Goal: Task Accomplishment & Management: Manage account settings

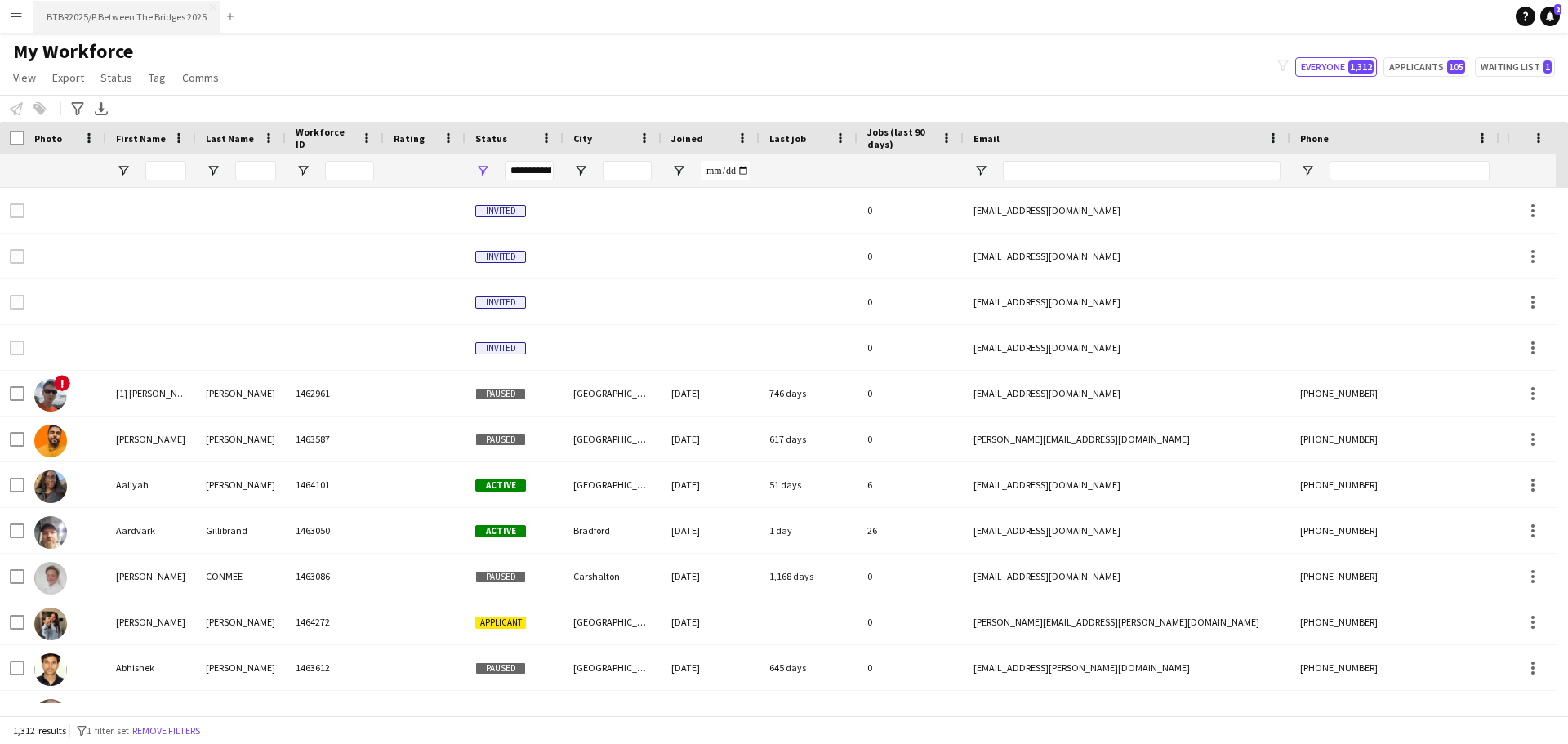
click at [126, 22] on button "BTBR2025/P Between The Bridges 2025 Close" at bounding box center [127, 16] width 187 height 32
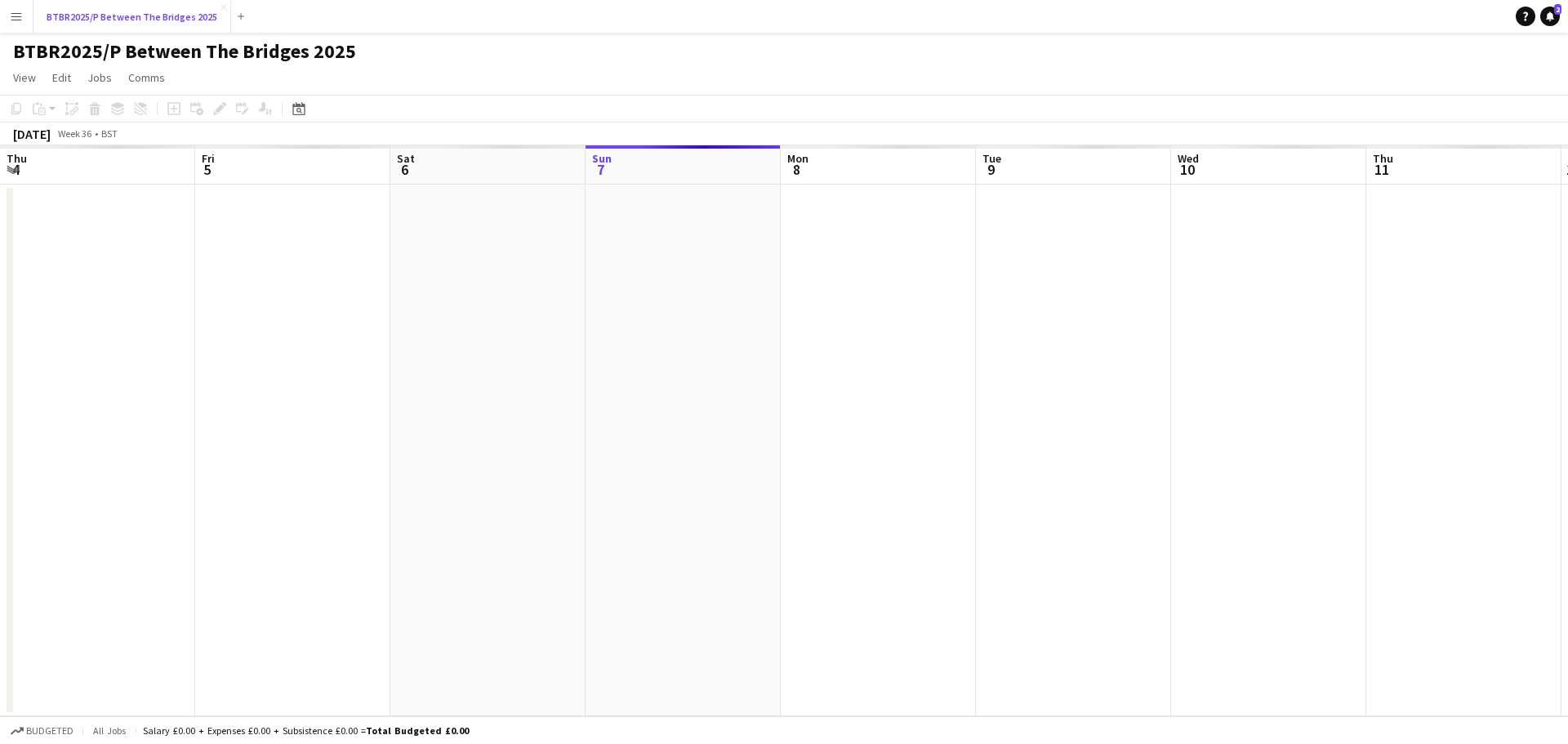
scroll to position [0, 390]
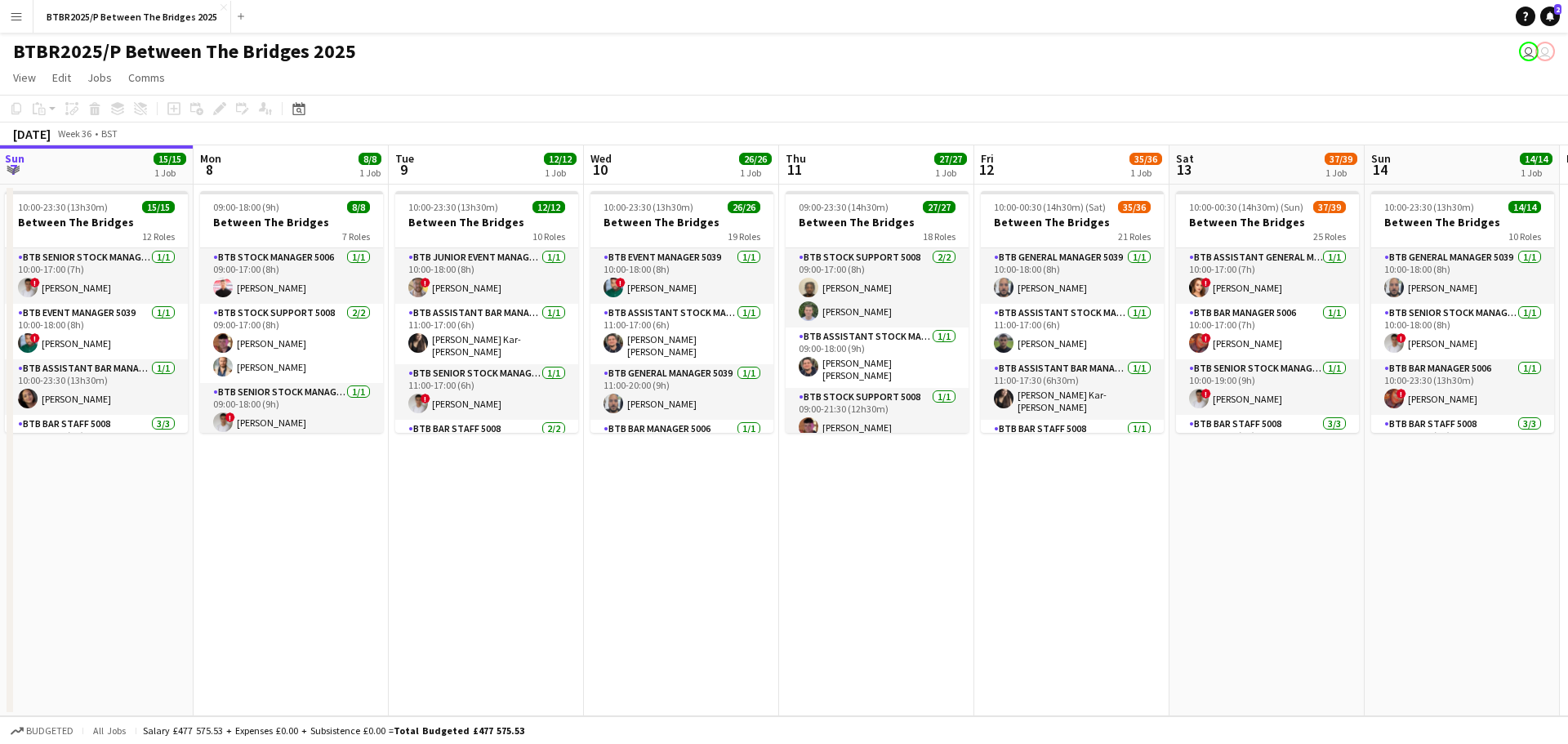
drag, startPoint x: 586, startPoint y: 525, endPoint x: 385, endPoint y: 525, distance: 201.0
click at [385, 525] on app-calendar-viewport "Thu 4 33/33 1 Job Fri 5 36/36 1 Job Sat 6 42/42 1 Job Sun 7 15/15 1 Job Mon 8 8…" at bounding box center [784, 430] width 1568 height 570
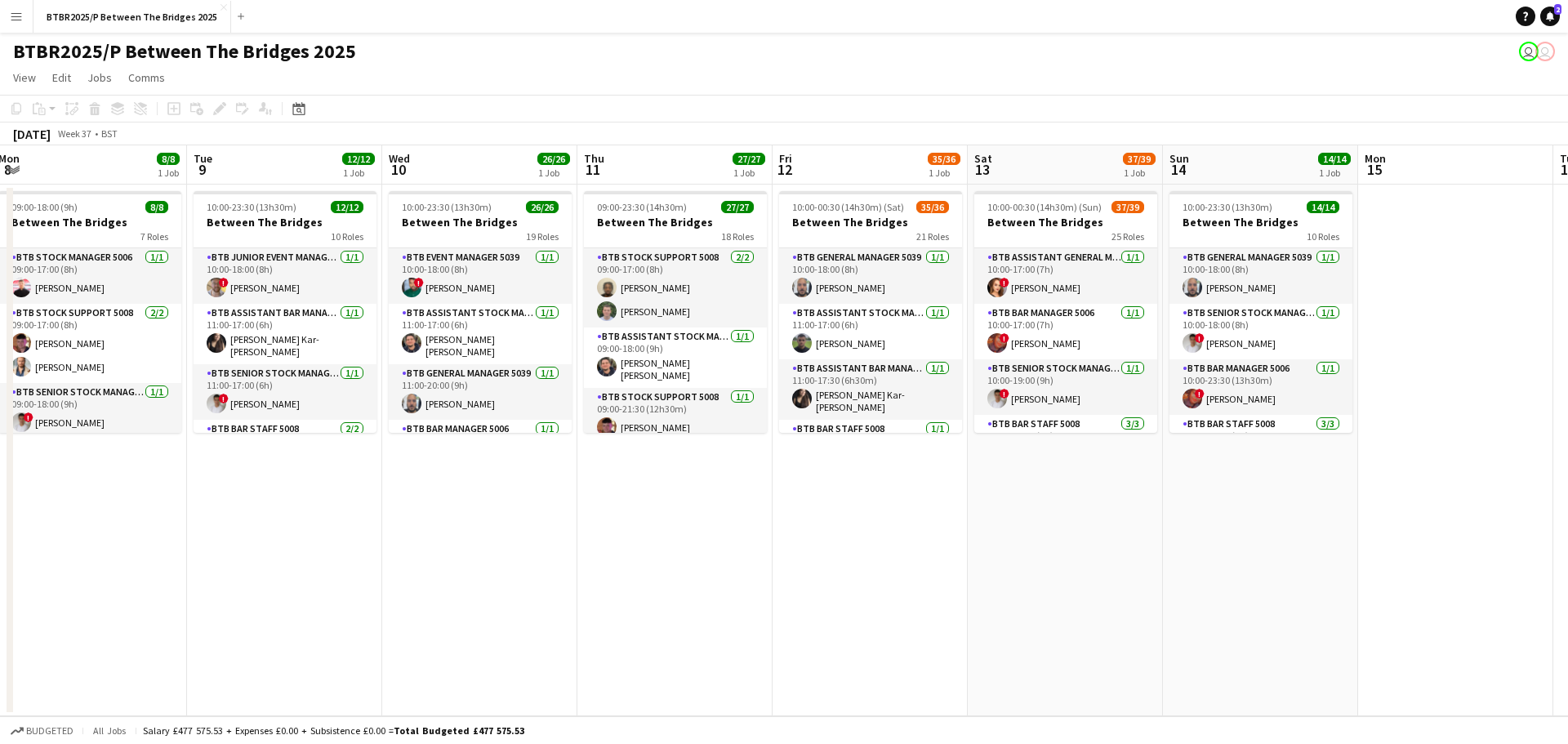
scroll to position [0, 465]
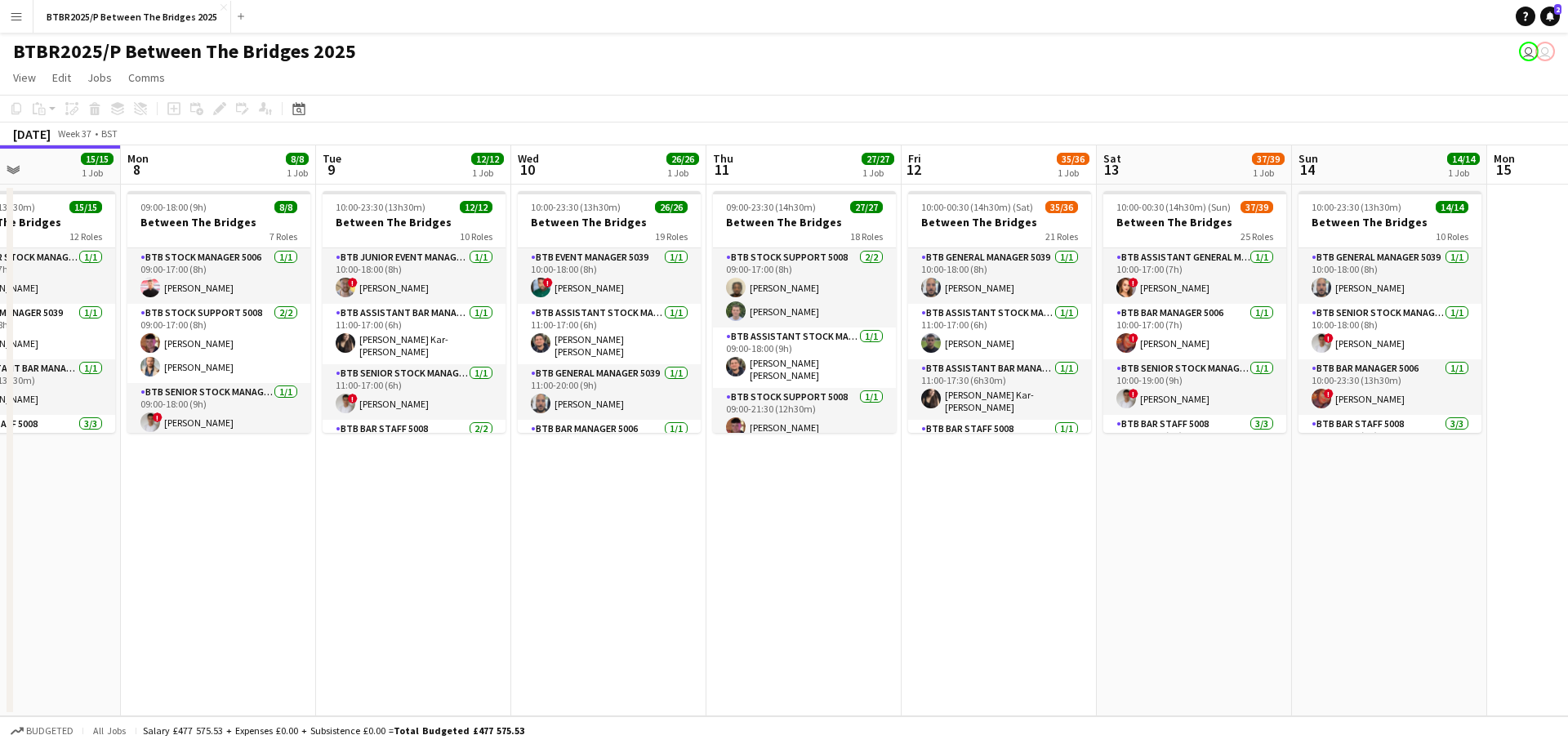
drag, startPoint x: 467, startPoint y: 520, endPoint x: 458, endPoint y: 501, distance: 21.0
click at [454, 520] on app-calendar-viewport "Fri 5 36/36 1 Job Sat 6 42/42 1 Job Sun 7 15/15 1 Job Mon 8 8/8 1 Job Tue 9 12/…" at bounding box center [784, 430] width 1568 height 570
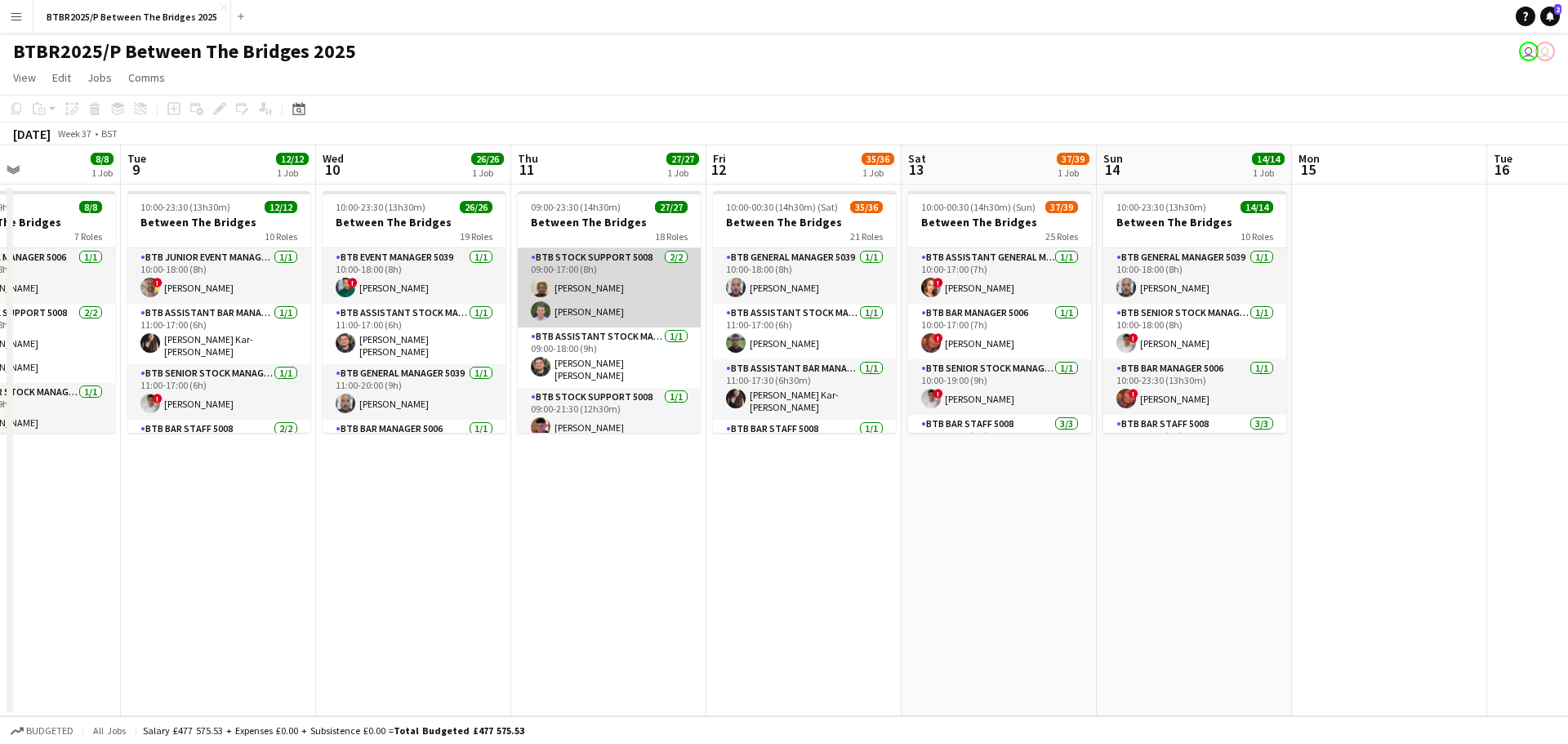
click at [617, 275] on app-card-role "BTB Stock support 5008 [DATE] 09:00-17:00 (8h) [PERSON_NAME] [PERSON_NAME]" at bounding box center [609, 288] width 183 height 80
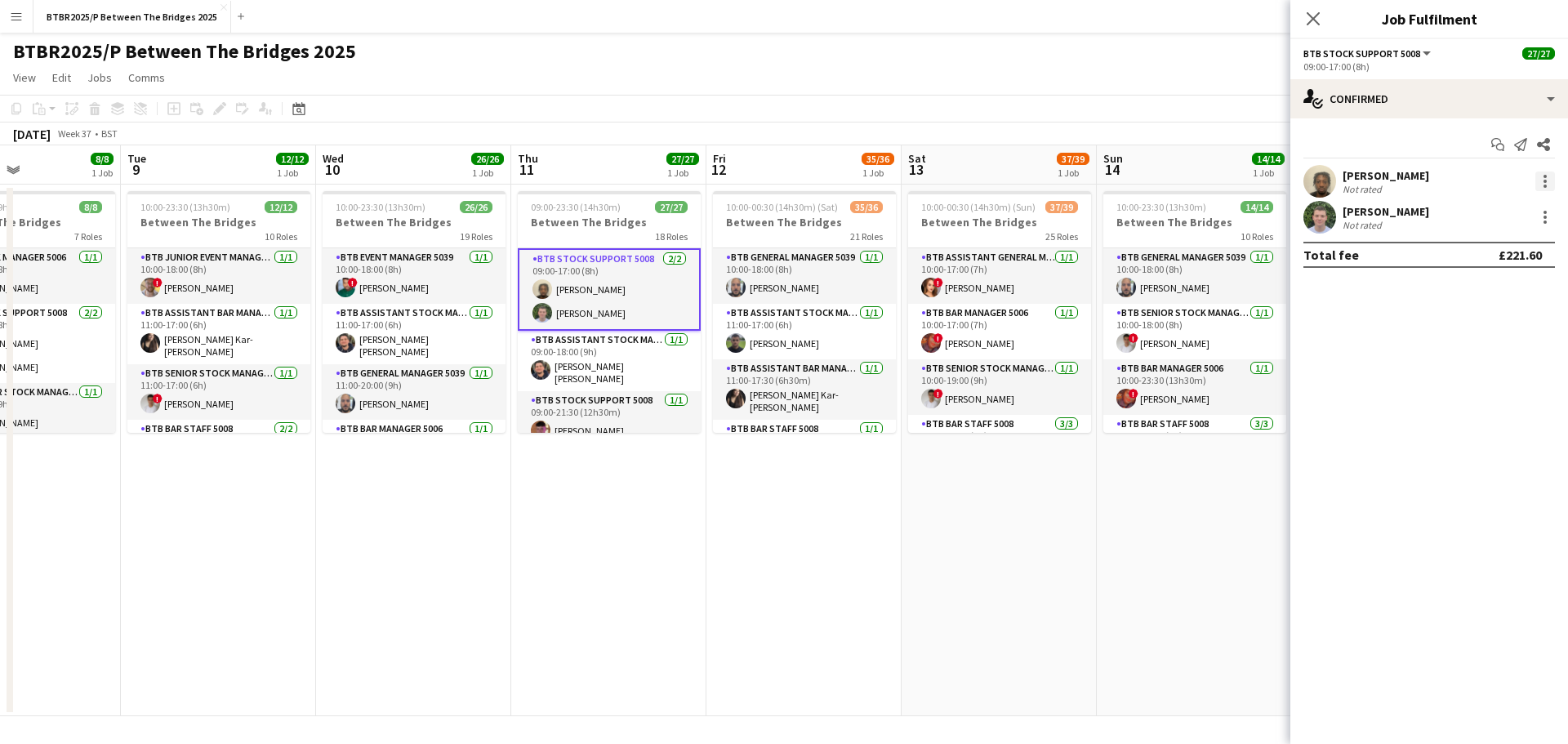
click at [1553, 190] on div at bounding box center [1545, 181] width 19 height 19
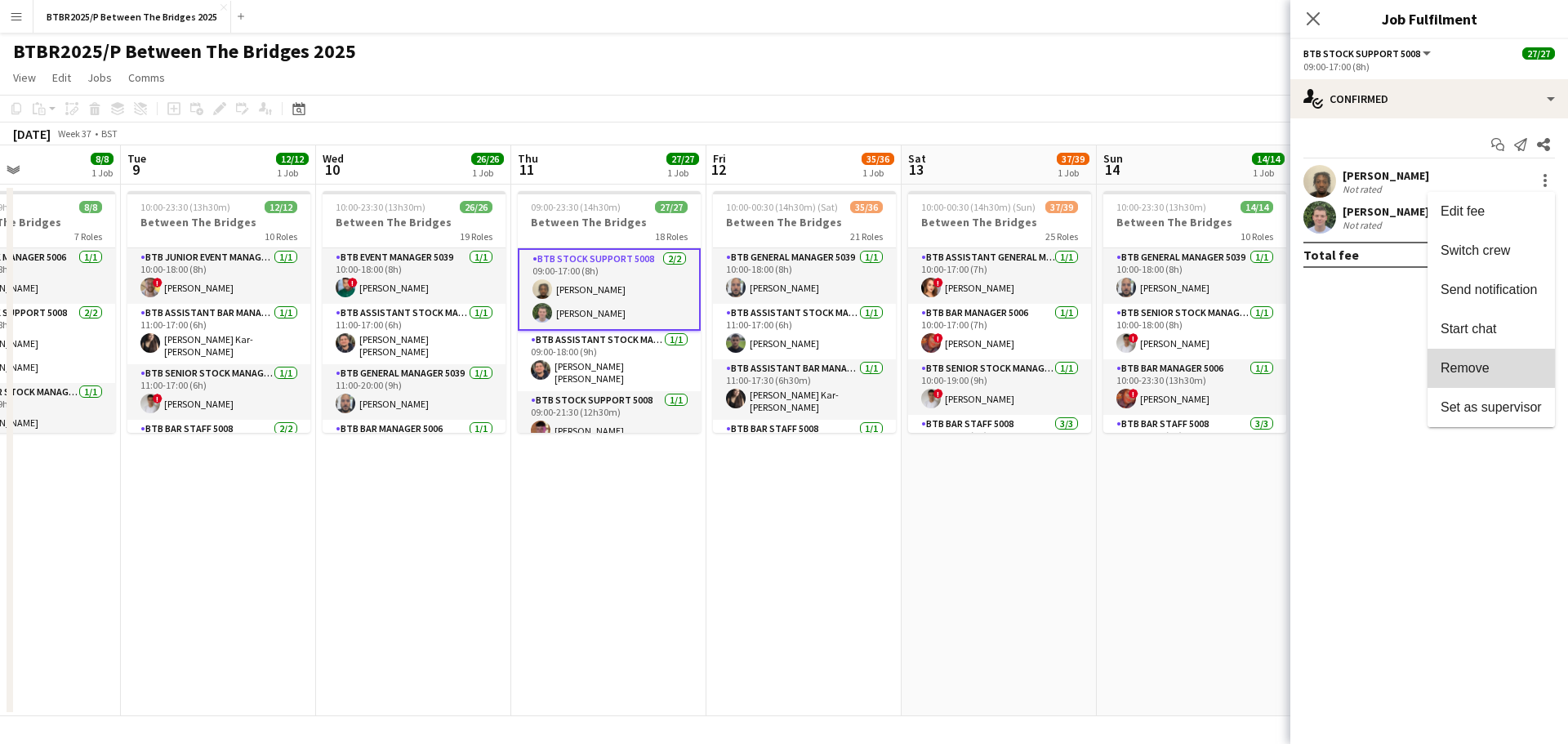
click at [1504, 365] on span "Remove" at bounding box center [1491, 367] width 102 height 14
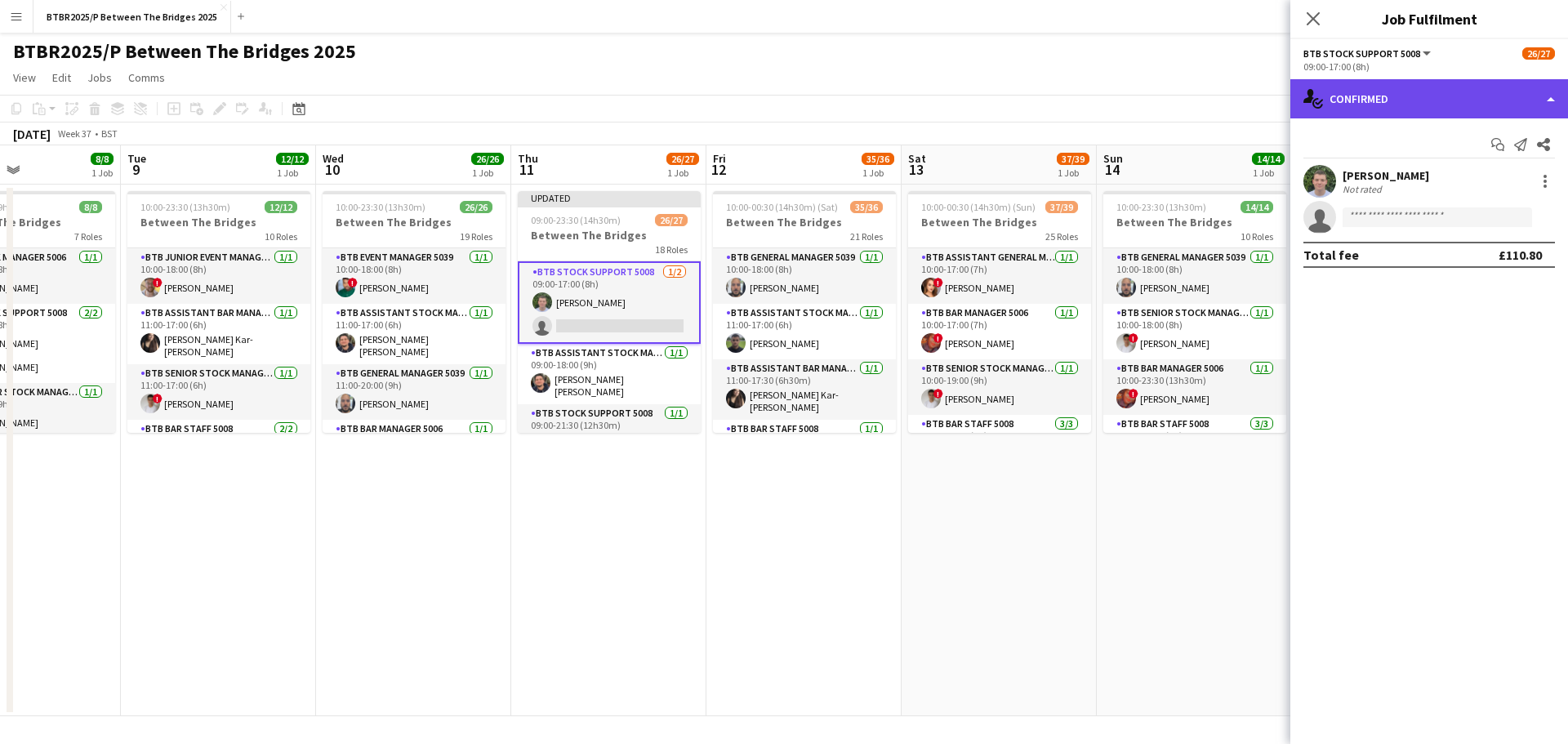
click at [1468, 106] on div "single-neutral-actions-check-2 Confirmed" at bounding box center [1430, 99] width 278 height 39
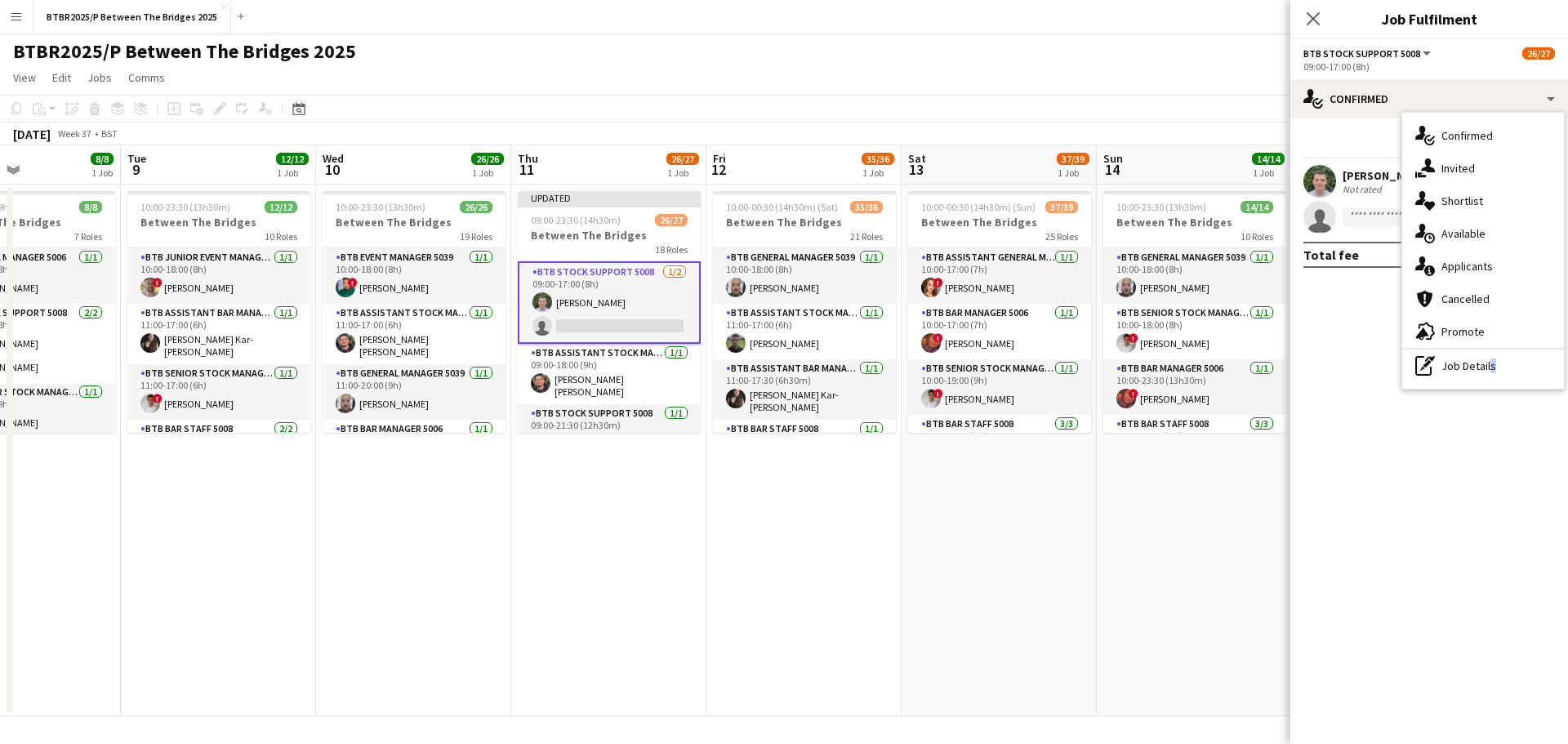
drag, startPoint x: 1489, startPoint y: 365, endPoint x: 1483, endPoint y: 338, distance: 27.7
click at [1486, 363] on div "pen-write Job Details" at bounding box center [1483, 365] width 162 height 33
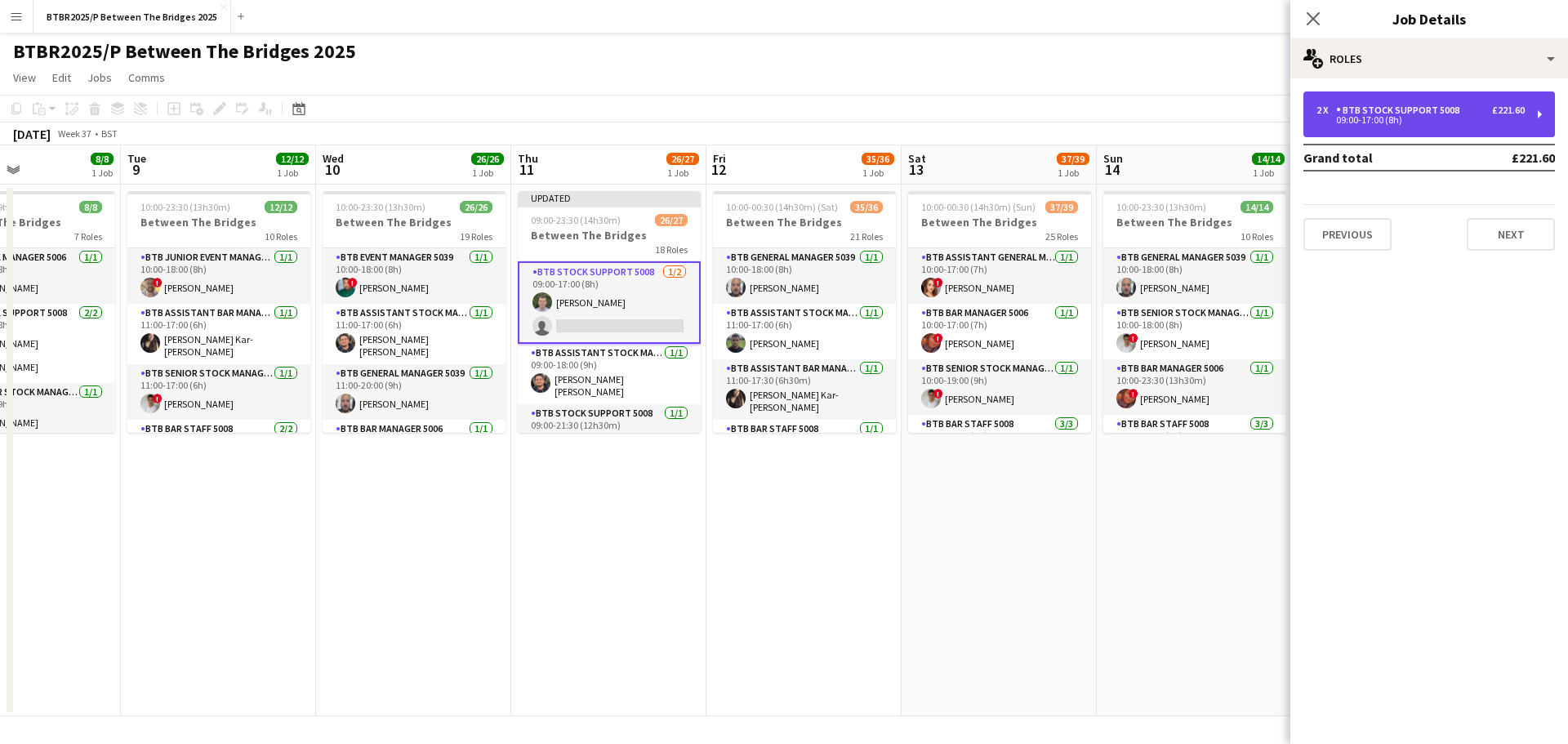
drag, startPoint x: 1459, startPoint y: 108, endPoint x: 1373, endPoint y: 118, distance: 86.6
click at [1457, 108] on div "BTB Stock support 5008" at bounding box center [1400, 110] width 129 height 12
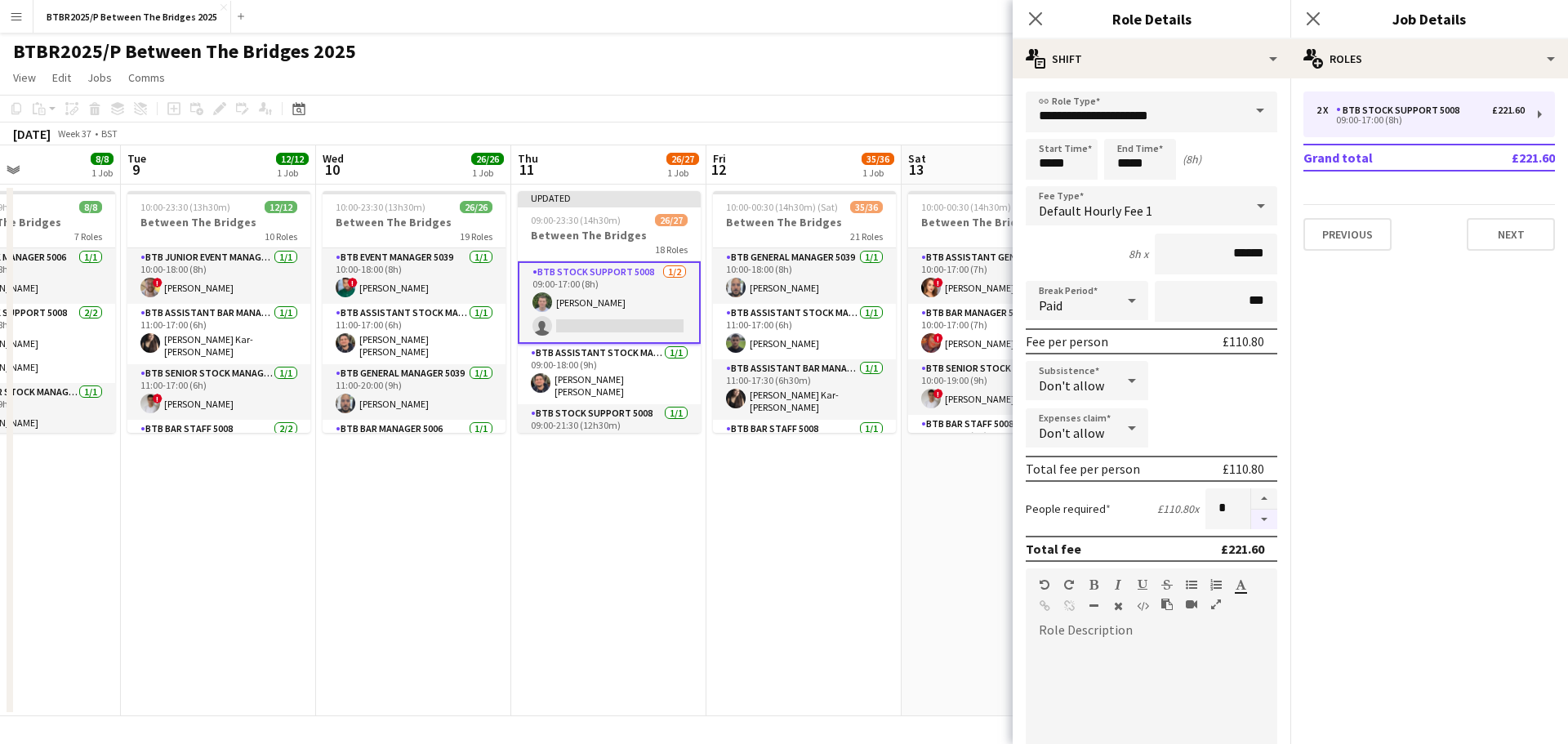
click at [1252, 520] on button "button" at bounding box center [1264, 519] width 26 height 20
type input "*"
click at [886, 47] on div "BTBR2025/P Between The Bridges 2025 user user" at bounding box center [784, 48] width 1568 height 31
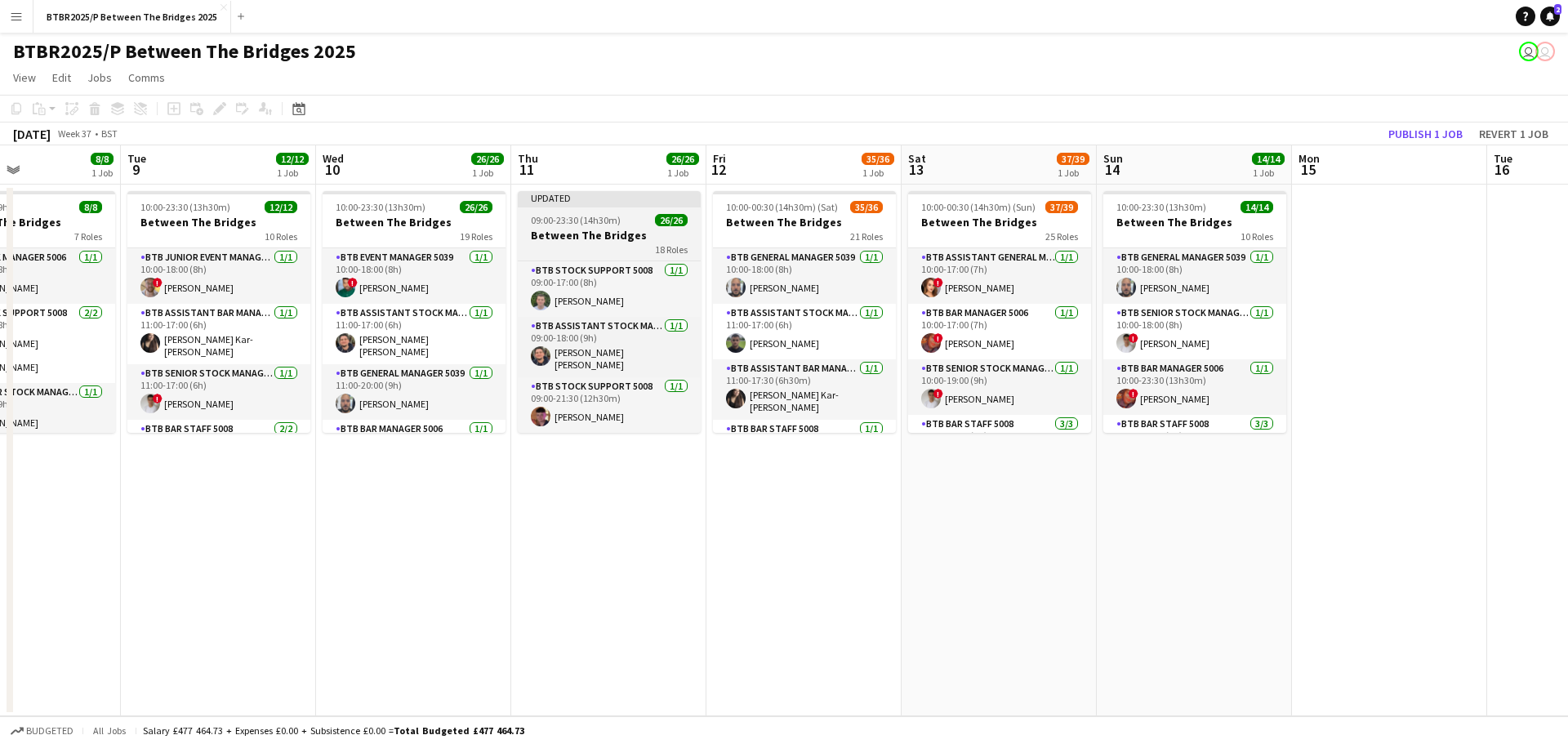
click at [595, 227] on app-job-card "Updated 09:00-23:30 (14h30m) 26/26 Between The Bridges 18 Roles BTB Stock suppo…" at bounding box center [609, 312] width 183 height 242
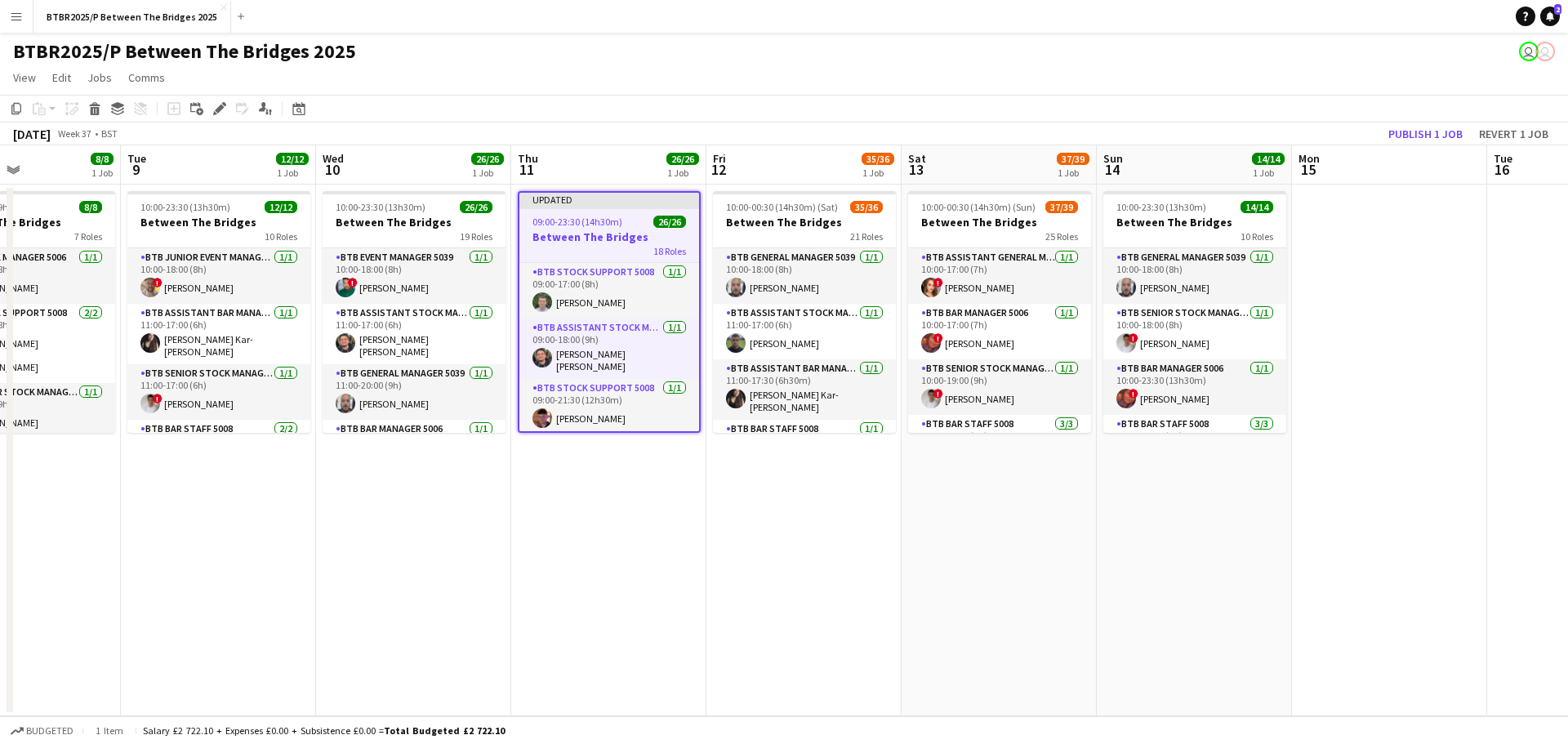
click at [218, 107] on icon "Edit" at bounding box center [220, 108] width 13 height 13
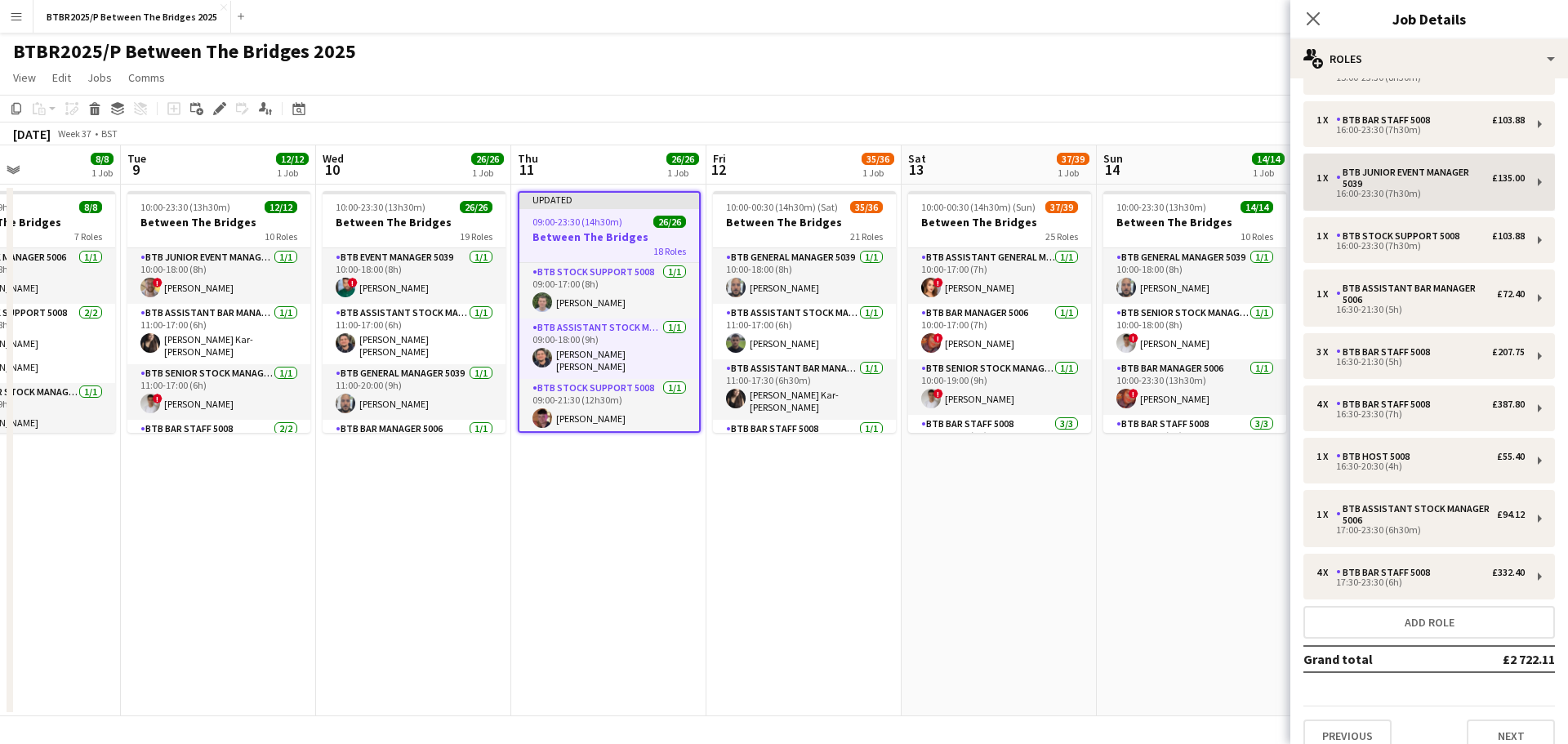
scroll to position [504, 0]
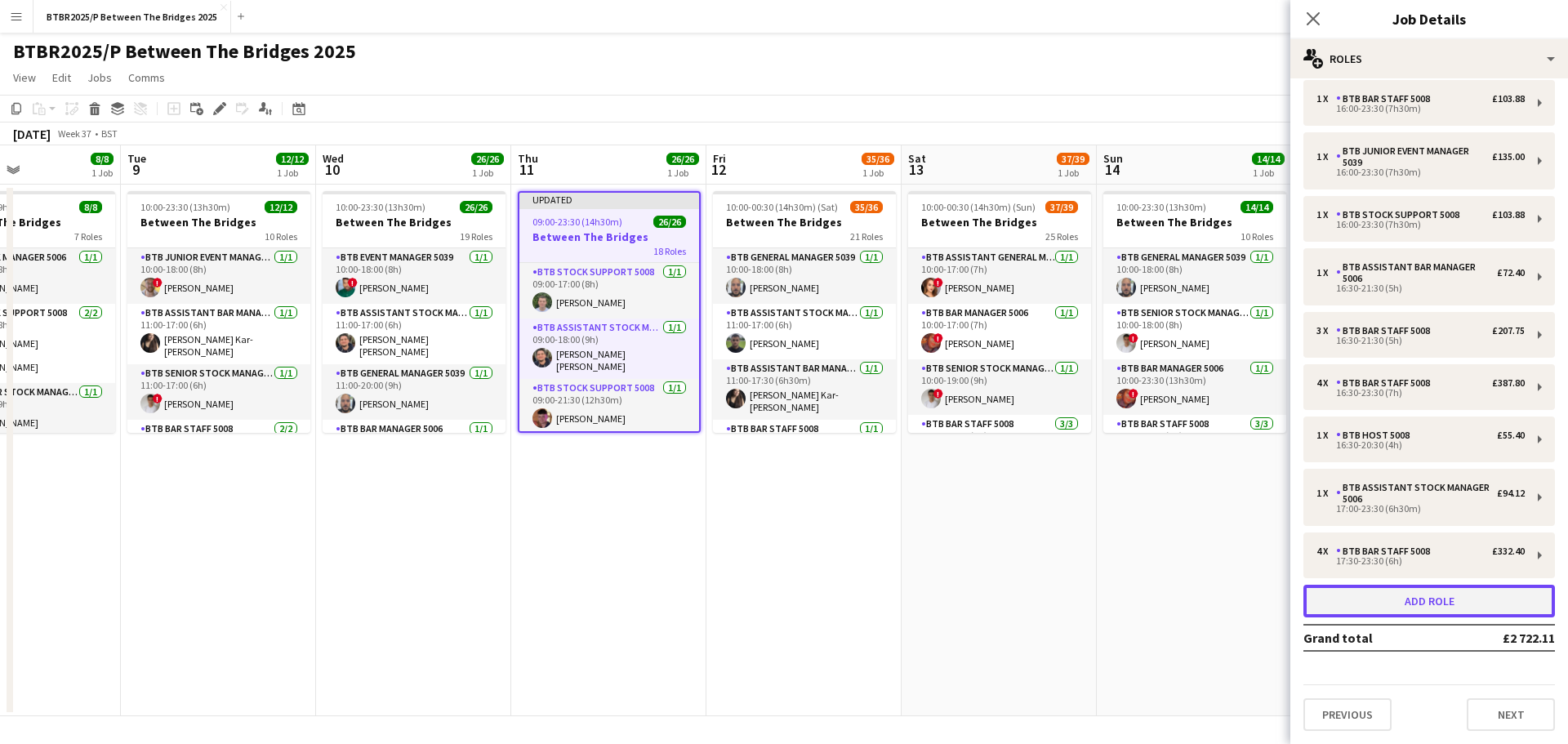
click at [1406, 597] on button "Add role" at bounding box center [1429, 601] width 251 height 33
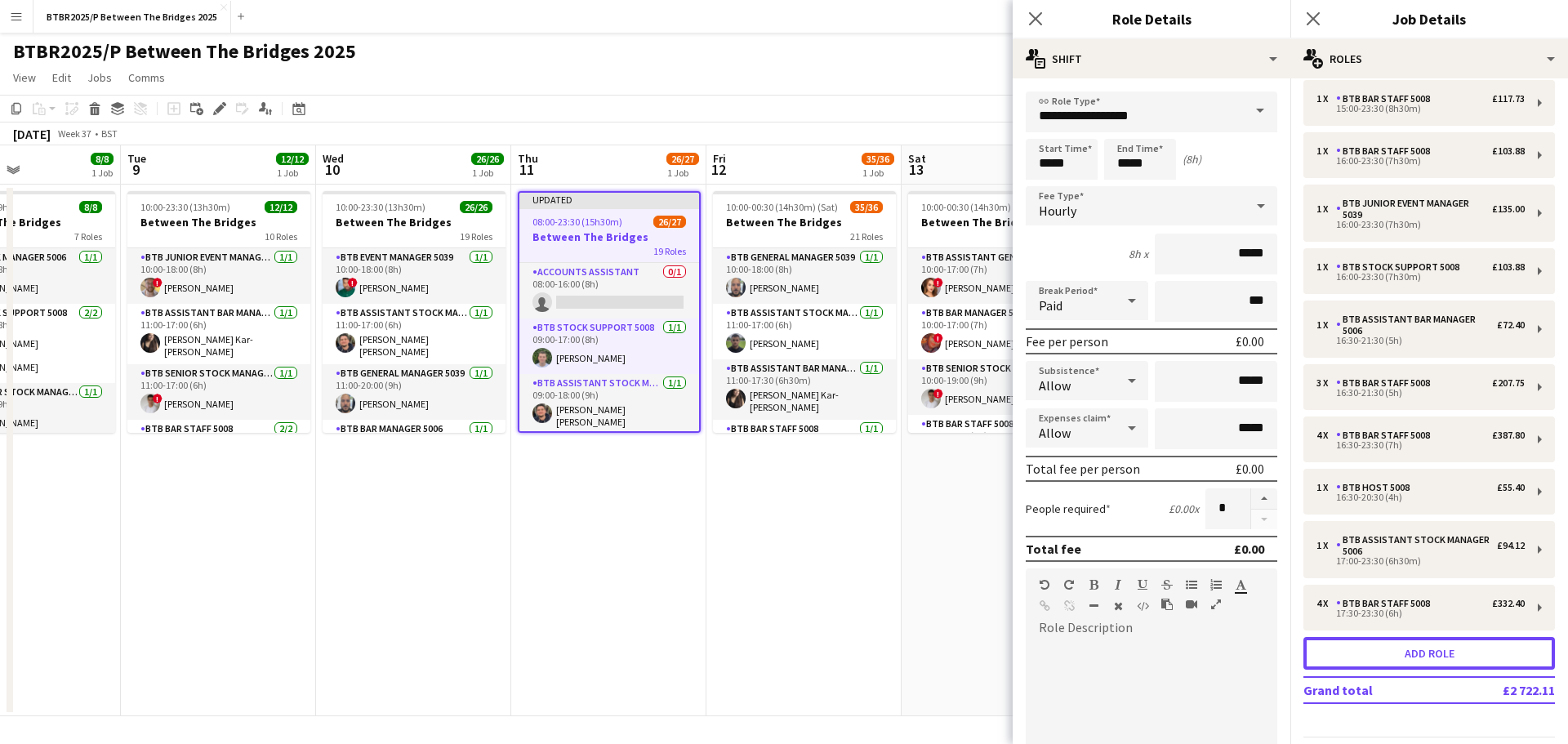
scroll to position [557, 0]
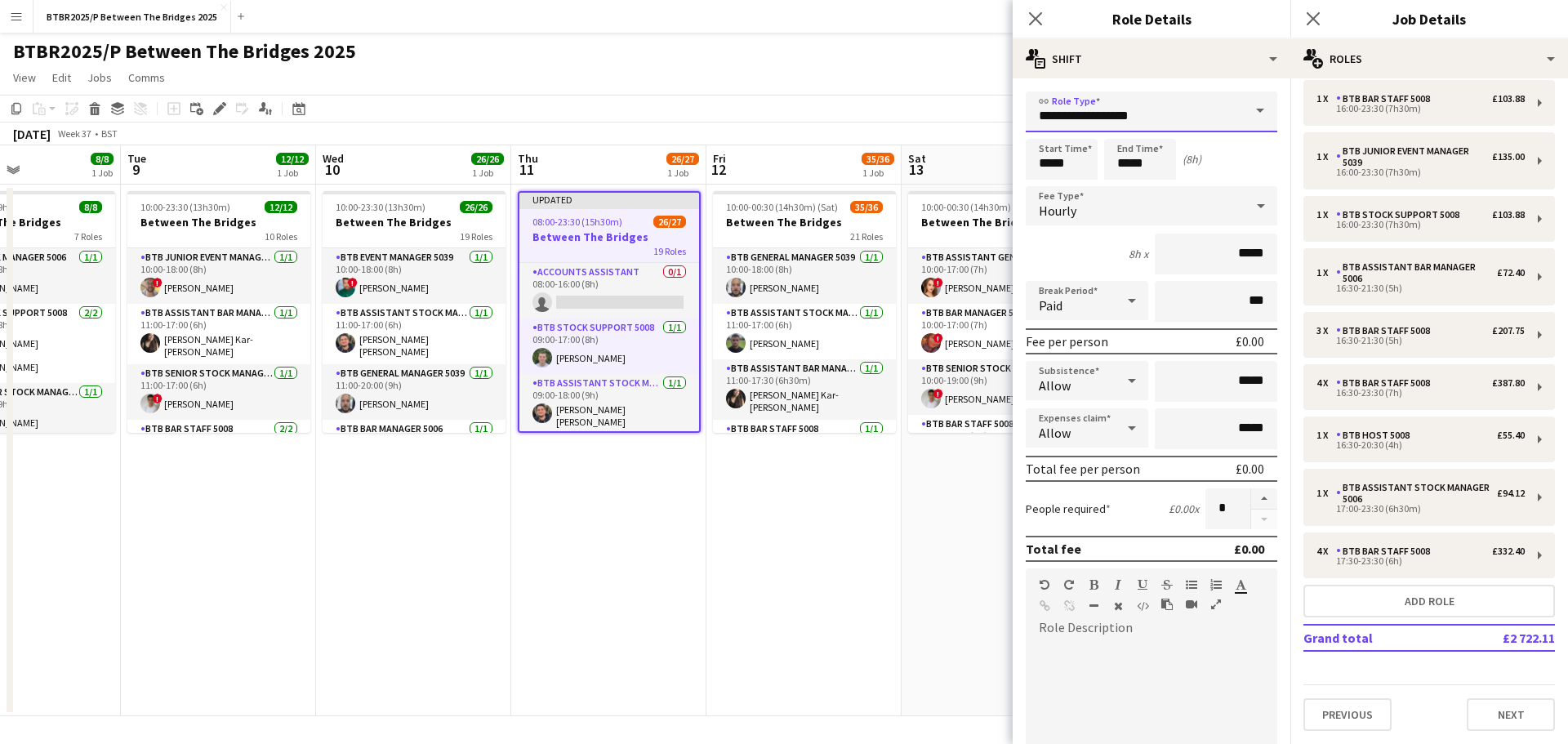
drag, startPoint x: 1147, startPoint y: 118, endPoint x: 986, endPoint y: 129, distance: 161.4
click at [988, 128] on body "Menu Boards Boards Boards All jobs Status Workforce Workforce My Workforce Recr…" at bounding box center [784, 372] width 1568 height 744
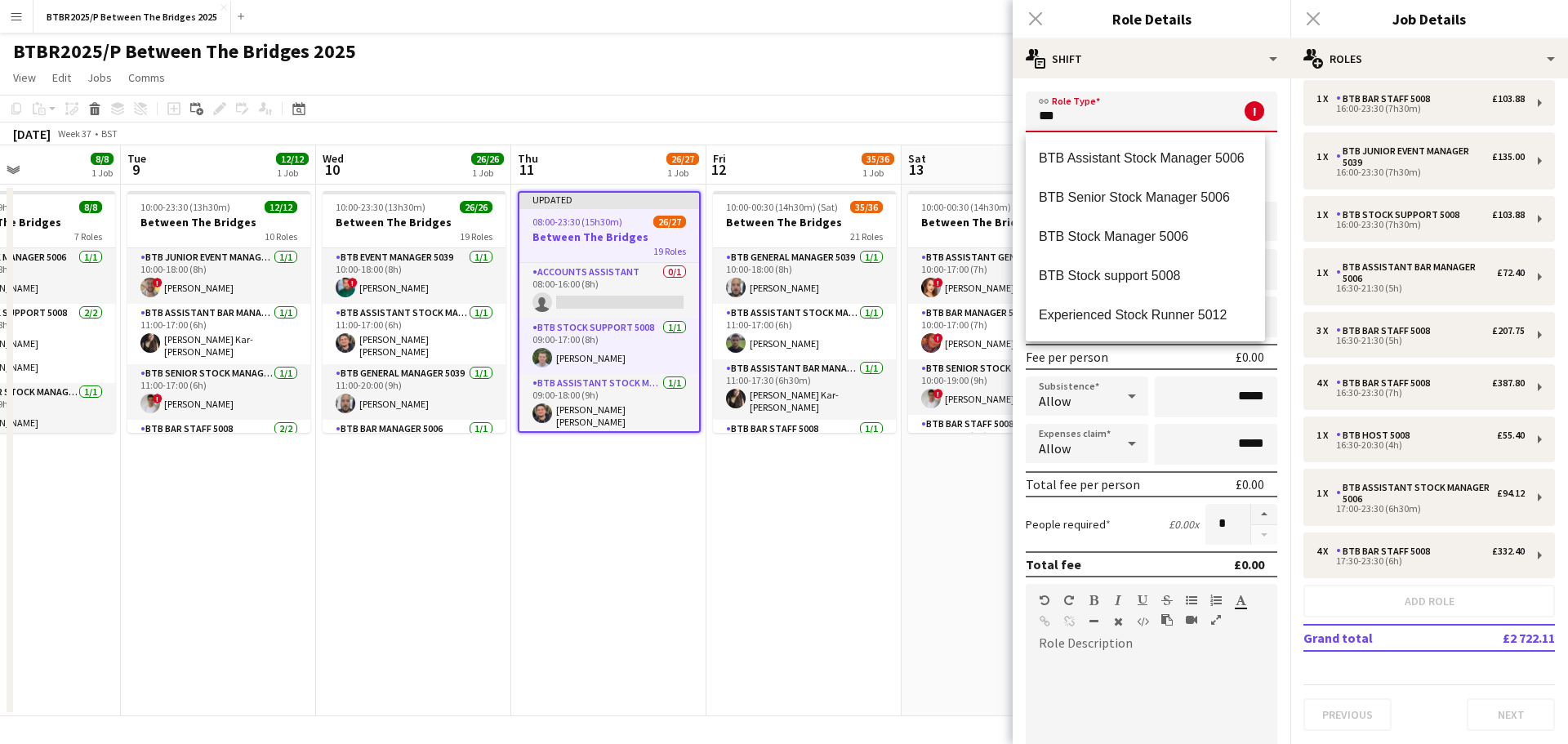
click at [1058, 262] on mat-option "BTB Stock support 5008" at bounding box center [1146, 275] width 240 height 39
type input "**********"
type input "******"
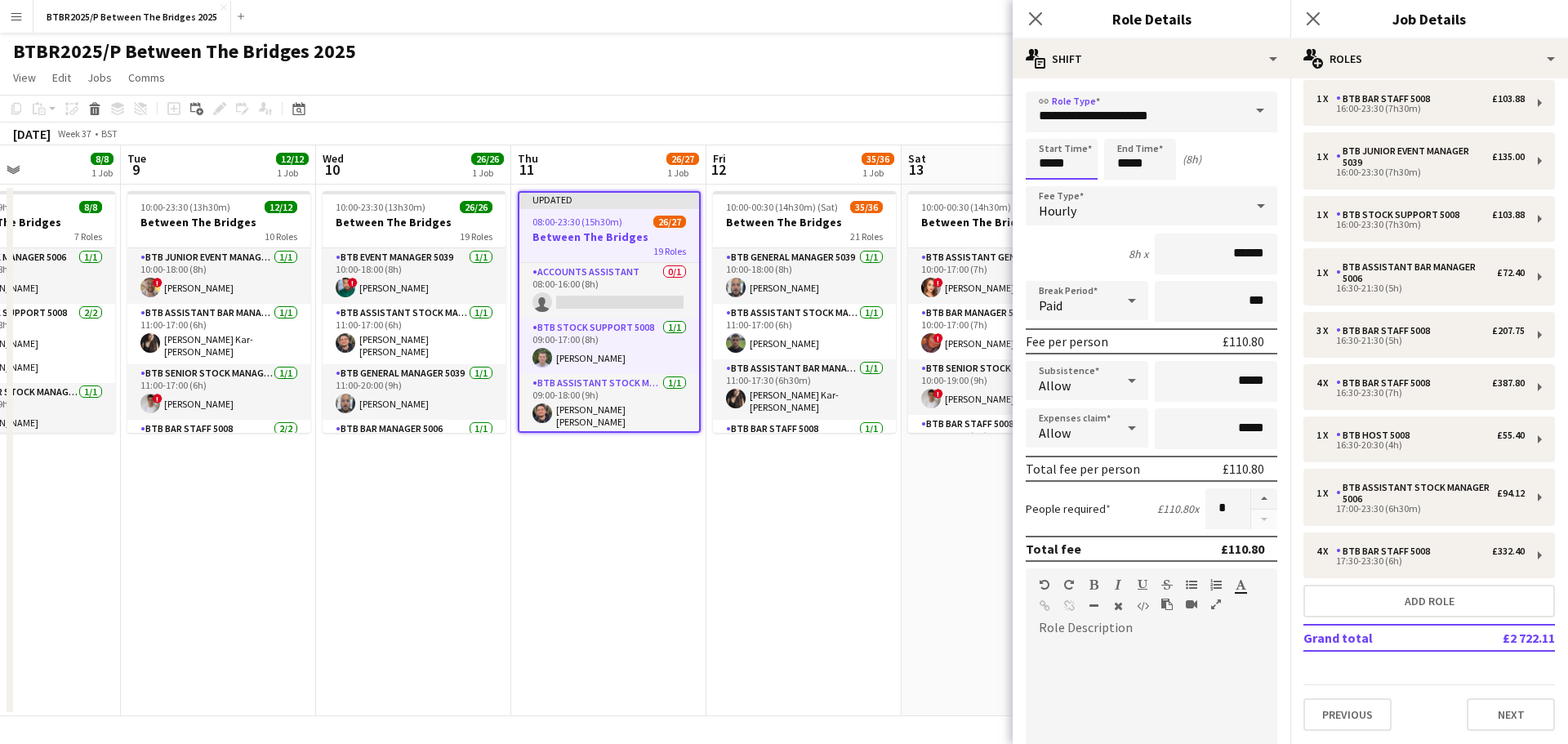
click at [1011, 158] on body "Menu Boards Boards Boards All jobs Status Workforce Workforce My Workforce Recr…" at bounding box center [784, 372] width 1568 height 744
type input "*****"
click at [885, 53] on div "BTBR2025/P Between The Bridges 2025 user user" at bounding box center [784, 48] width 1568 height 31
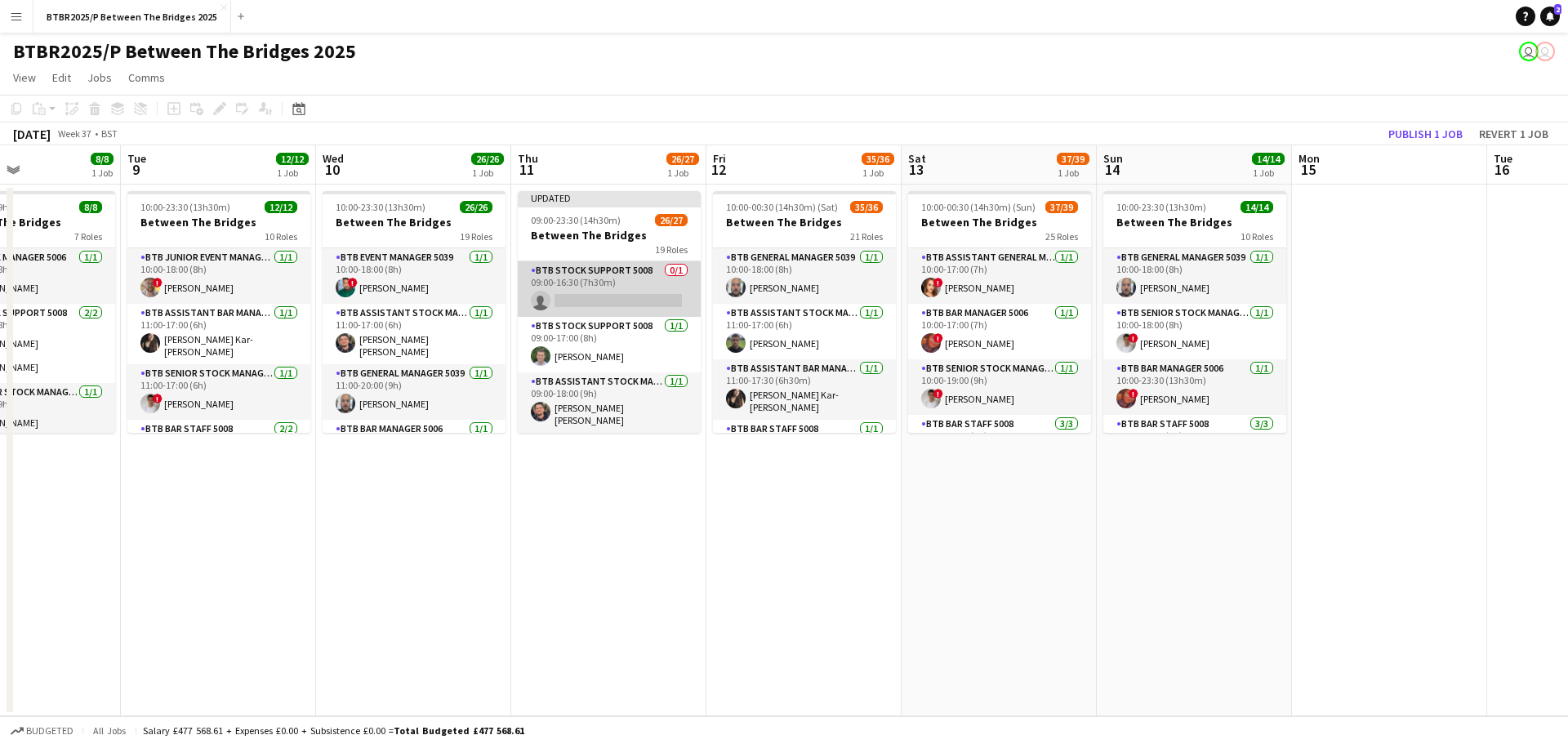
drag, startPoint x: 601, startPoint y: 281, endPoint x: 653, endPoint y: 270, distance: 53.2
click at [605, 280] on app-card-role "BTB Stock support 5008 0/1 09:00-16:30 (7h30m) single-neutral-actions" at bounding box center [609, 290] width 183 height 56
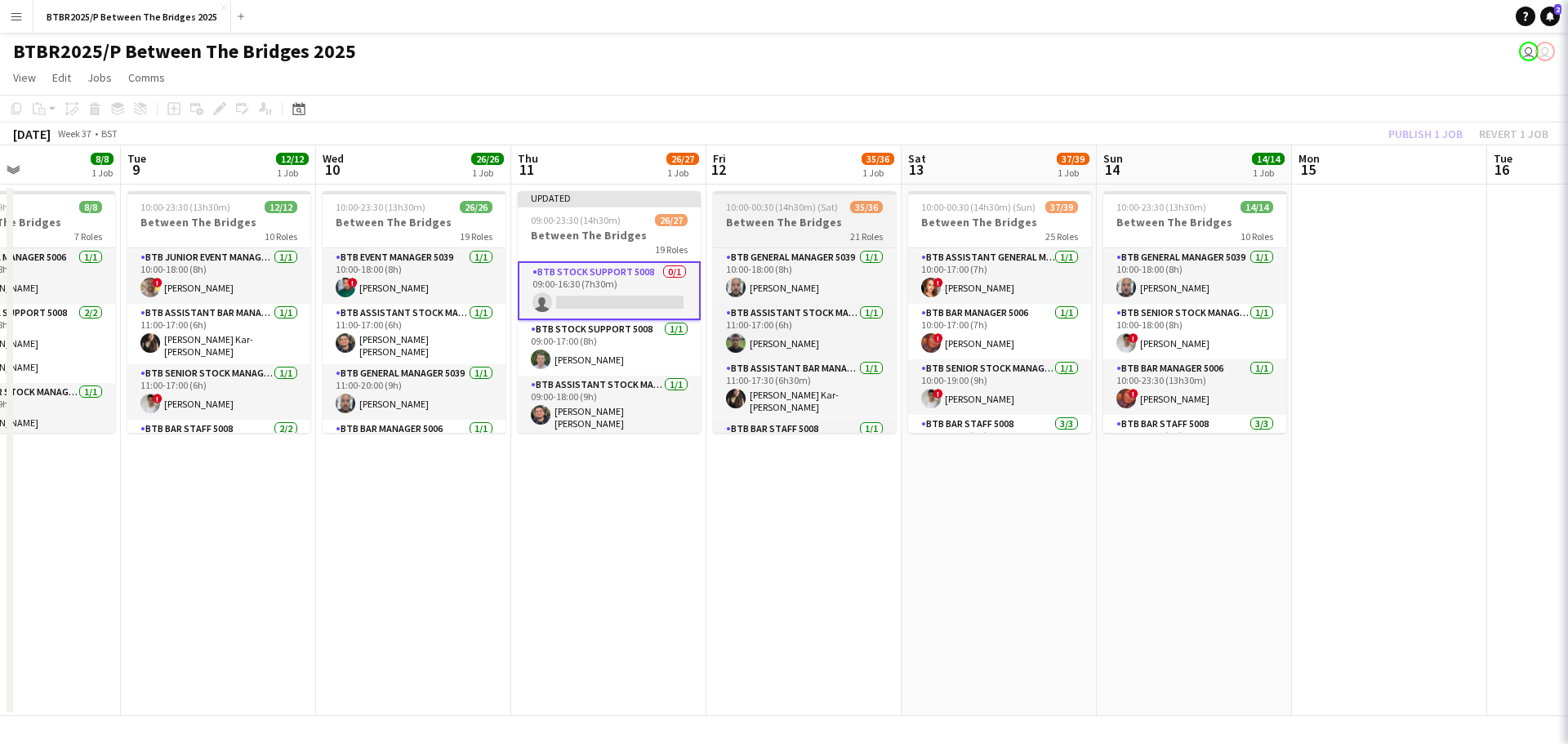
scroll to position [0, 460]
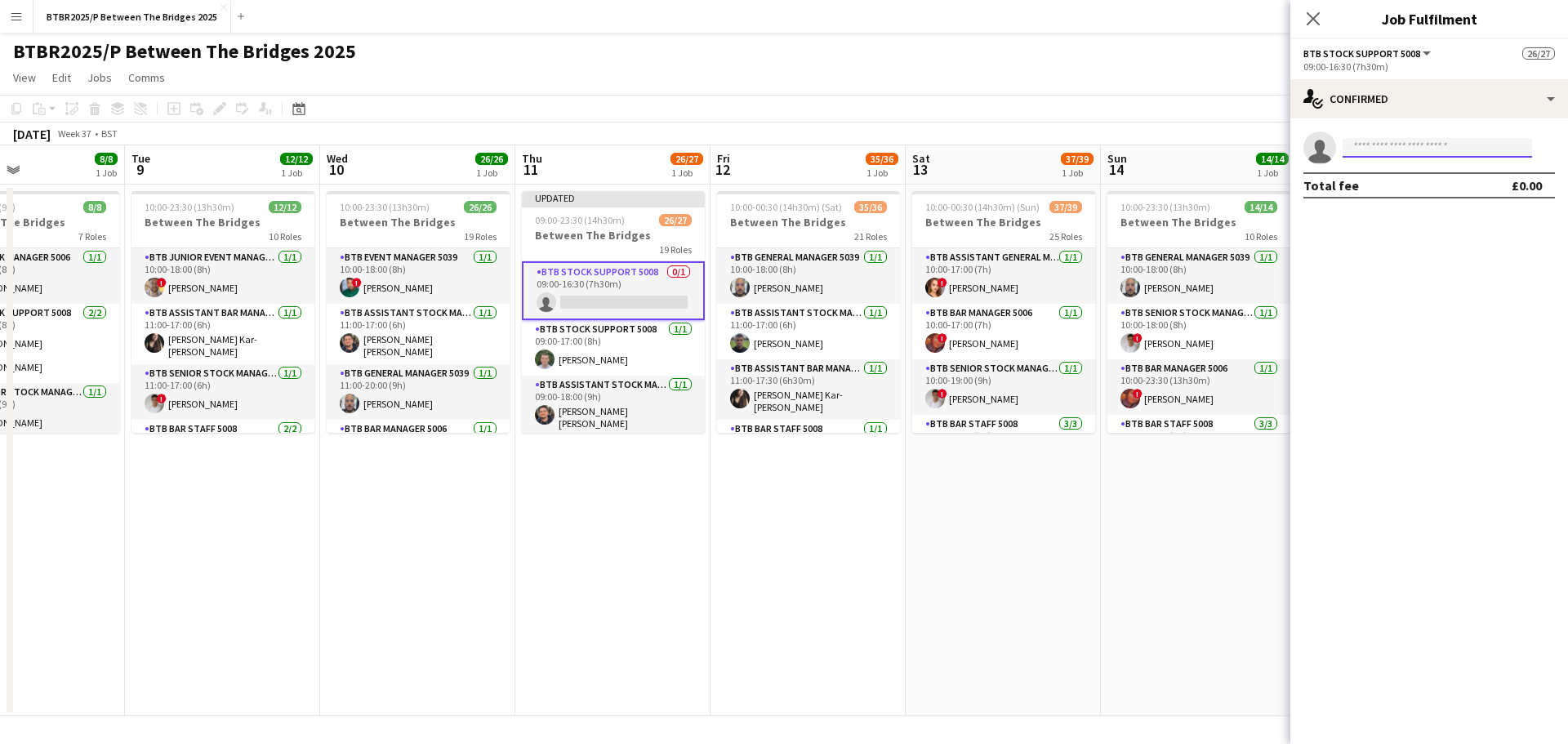
click at [1419, 145] on input at bounding box center [1438, 148] width 190 height 19
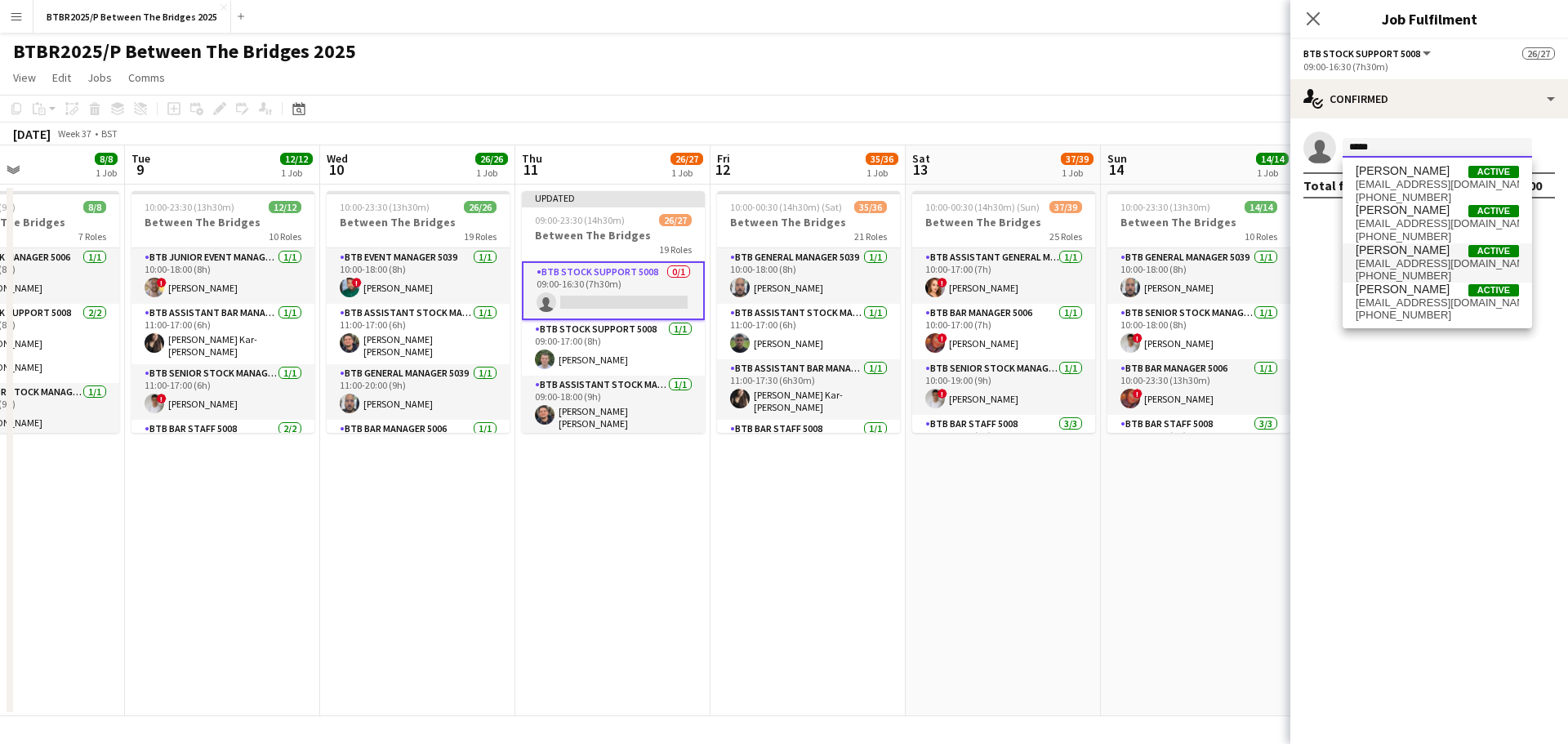
type input "*****"
click at [1410, 265] on span "[EMAIL_ADDRESS][DOMAIN_NAME]" at bounding box center [1438, 264] width 163 height 13
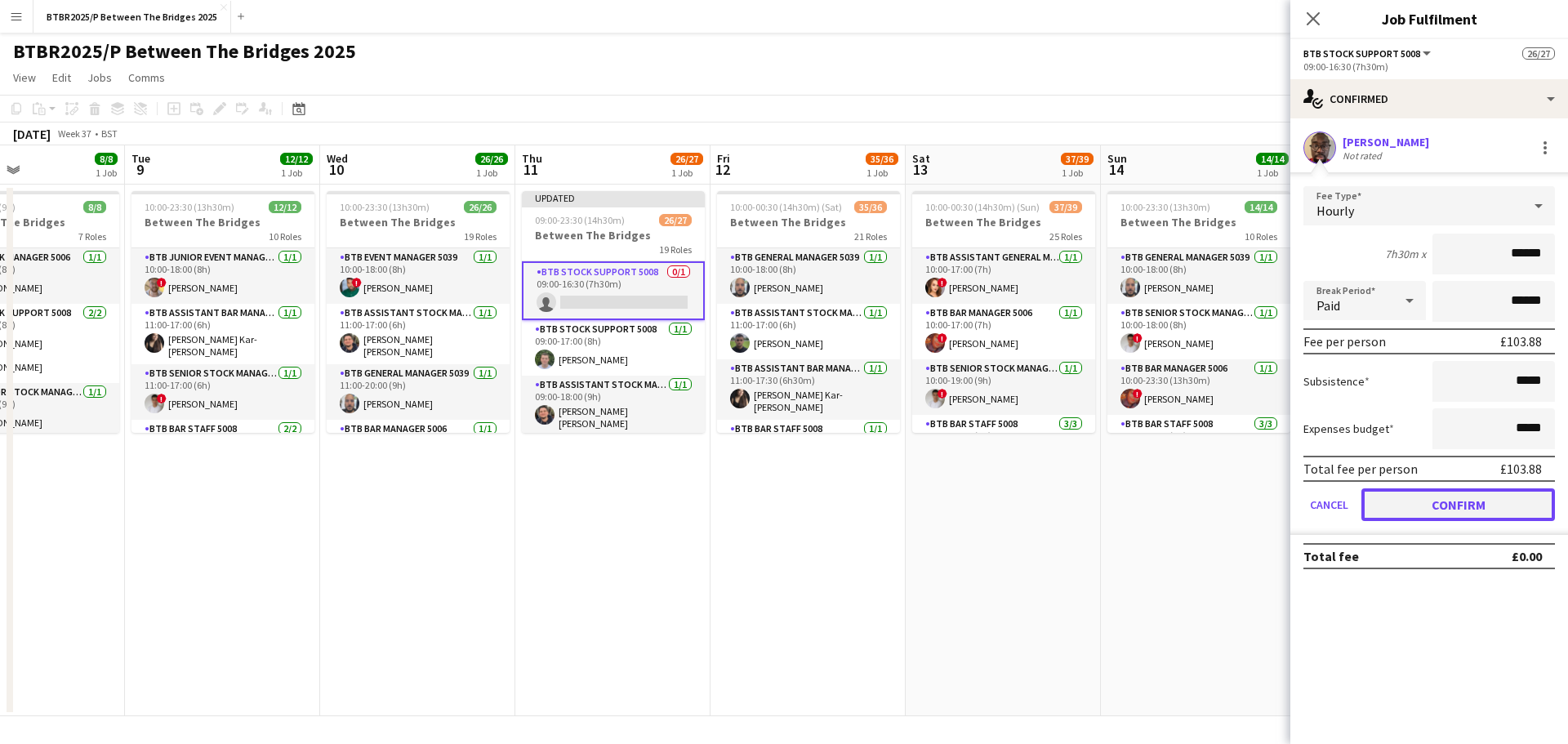
click at [1400, 501] on button "Confirm" at bounding box center [1459, 504] width 194 height 33
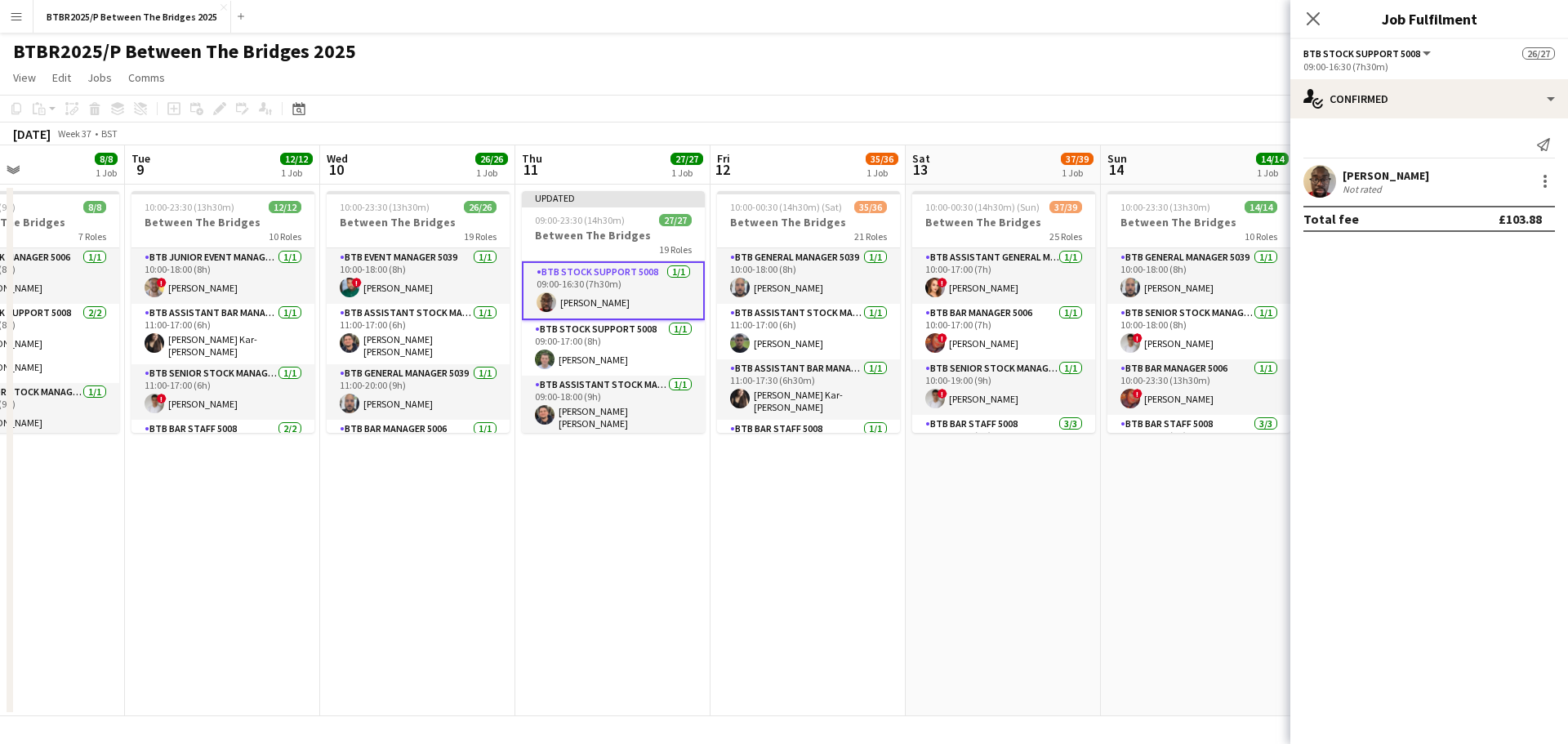
click at [1149, 67] on app-page-menu "View Day view expanded Day view collapsed Month view Date picker Jump to [DATE]…" at bounding box center [784, 79] width 1568 height 31
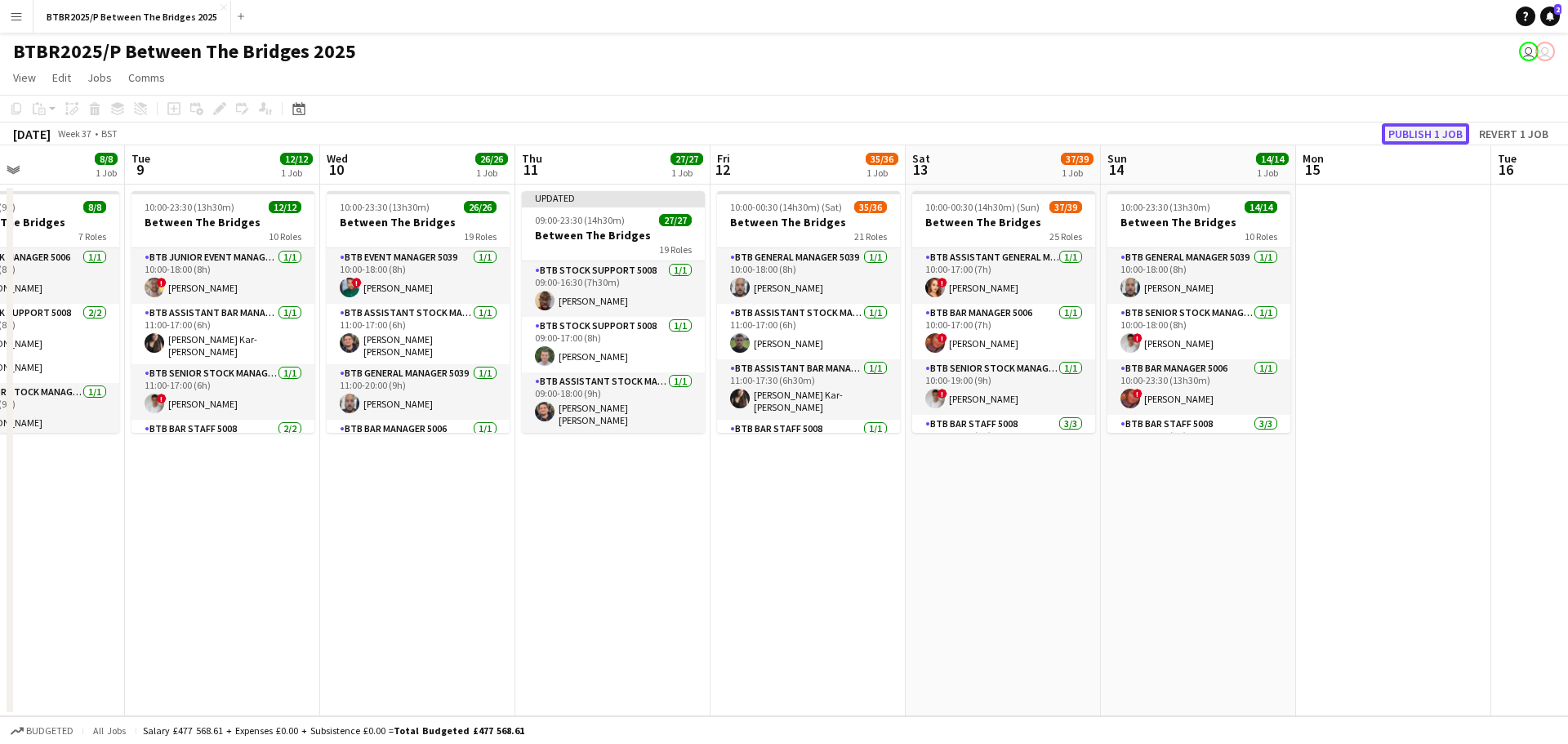
click at [1403, 129] on button "Publish 1 job" at bounding box center [1425, 134] width 87 height 21
